Goal: Book appointment/travel/reservation

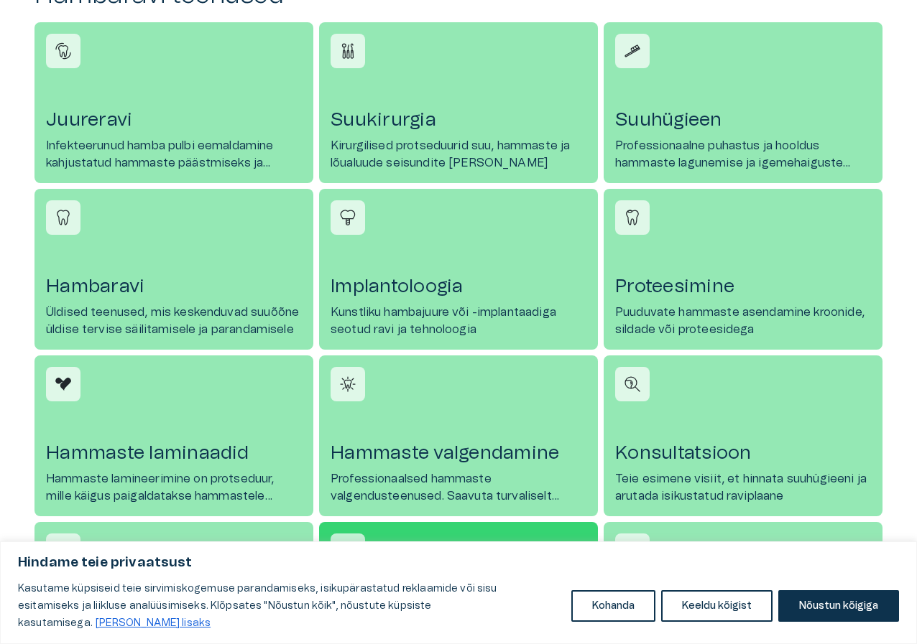
scroll to position [647, 0]
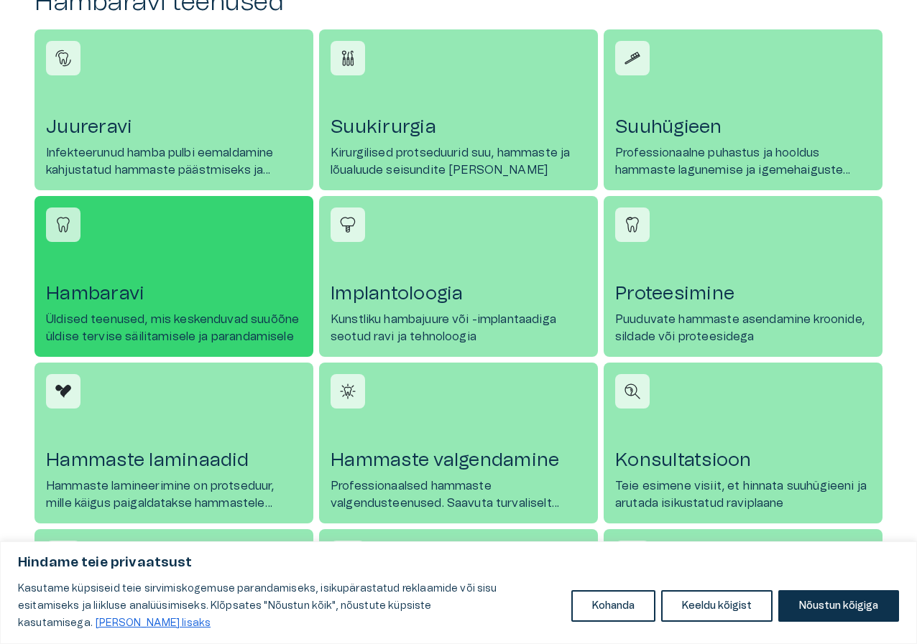
click at [184, 287] on h4 "Hambaravi" at bounding box center [174, 293] width 256 height 23
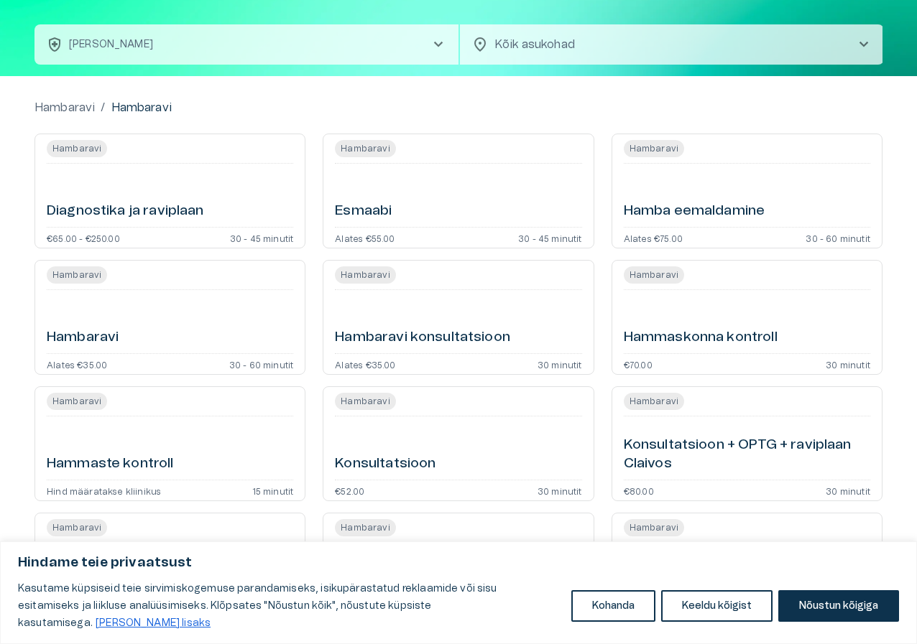
scroll to position [144, 0]
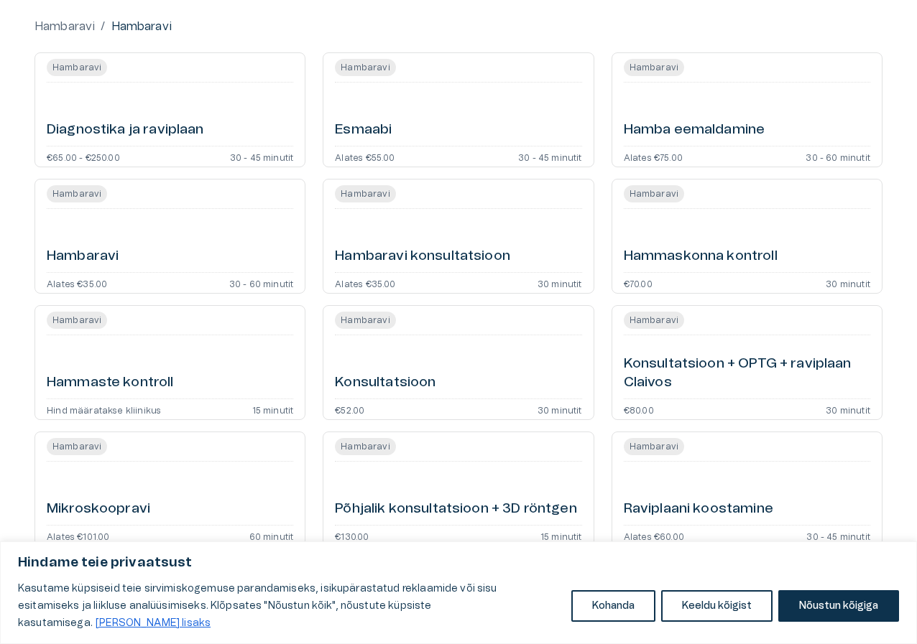
click at [76, 320] on span "Hambaravi" at bounding box center [77, 320] width 60 height 17
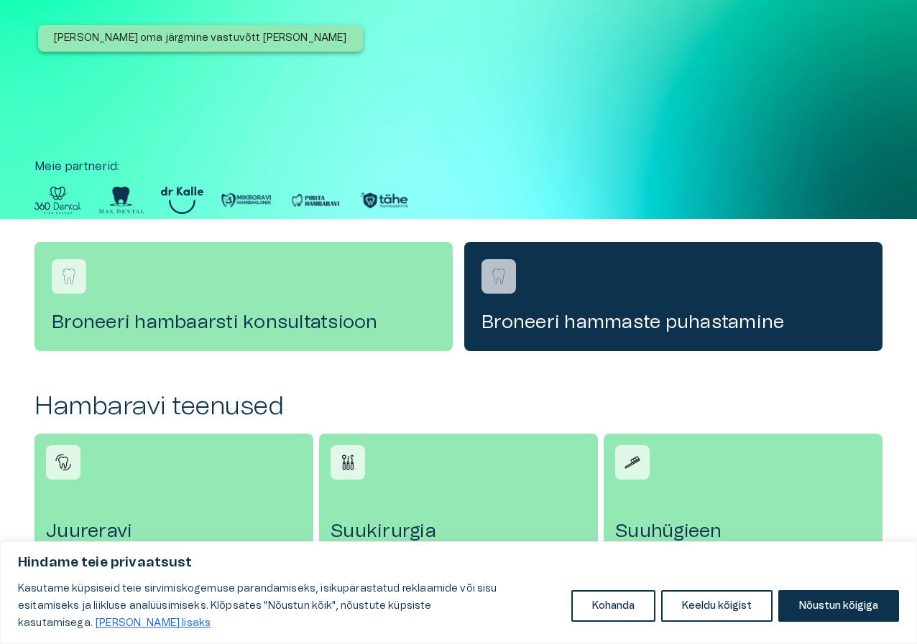
scroll to position [647, 0]
